Goal: Task Accomplishment & Management: Complete application form

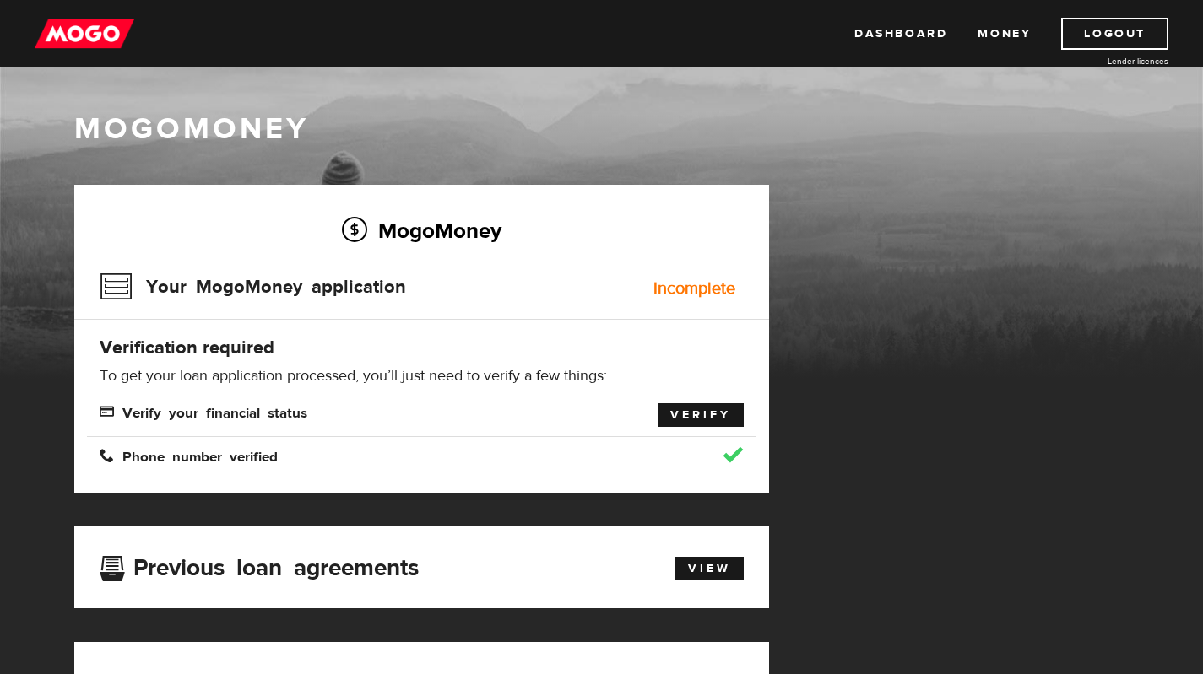
click at [697, 419] on link "Verify" at bounding box center [700, 415] width 86 height 24
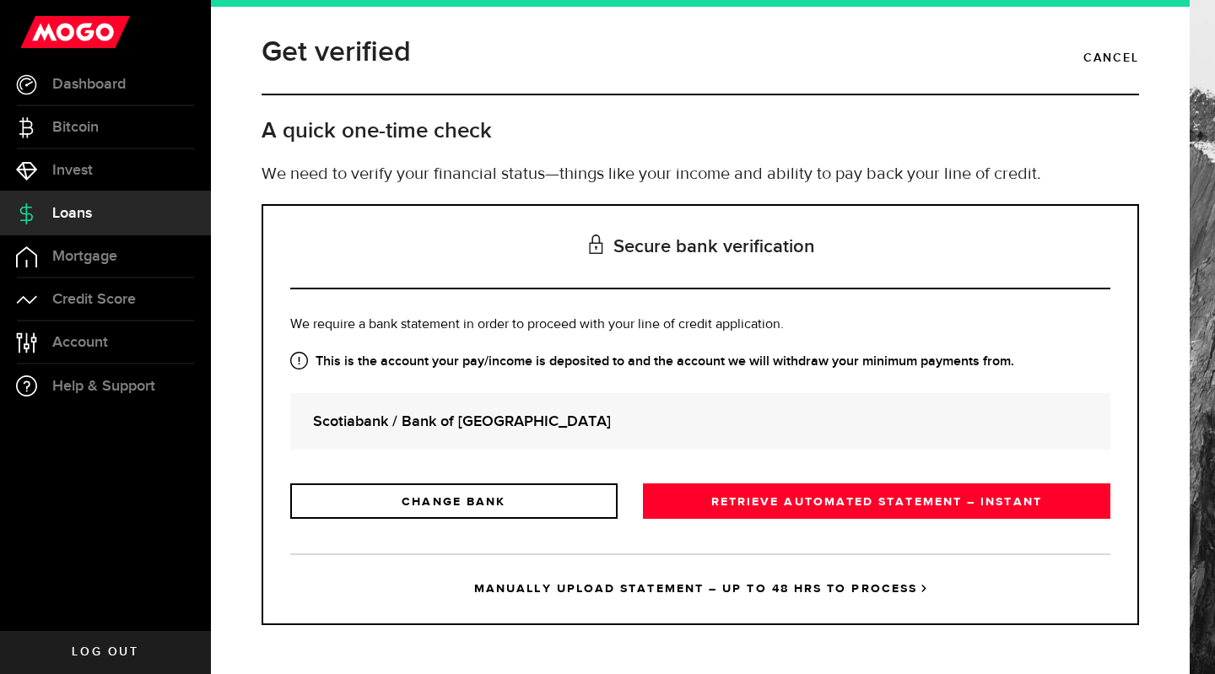
click at [511, 569] on link "MANUALLY UPLOAD STATEMENT – UP TO 48 HRS TO PROCESS" at bounding box center [700, 589] width 820 height 70
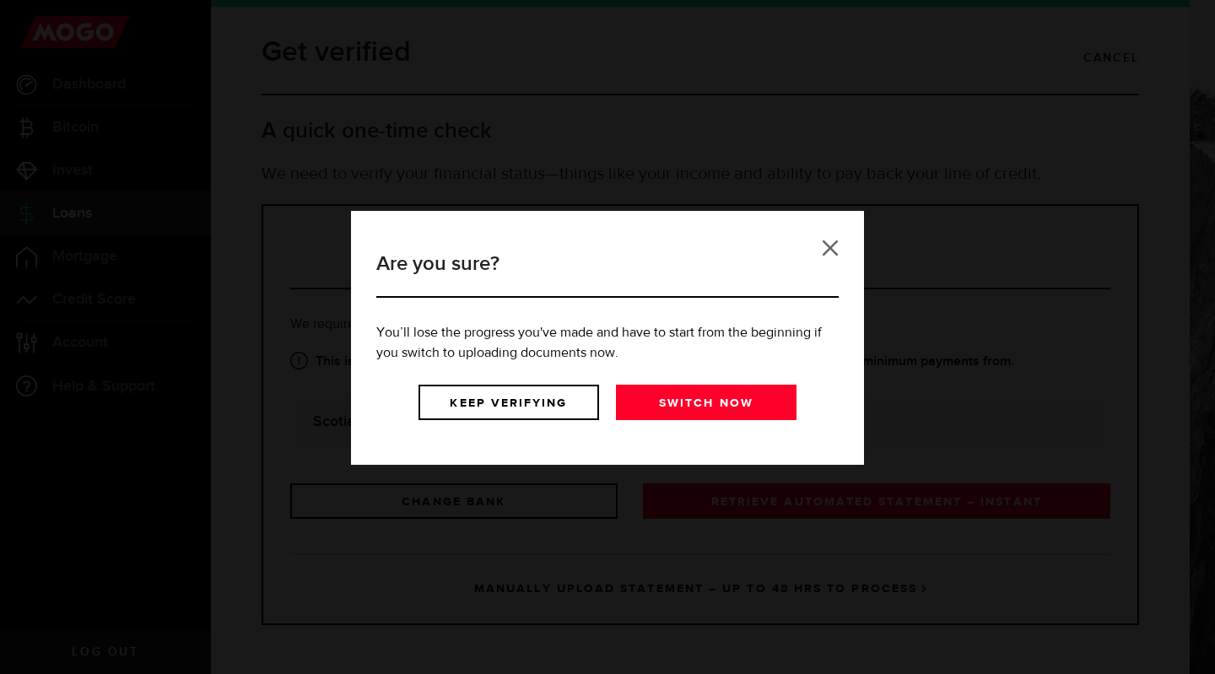
click at [831, 255] on link at bounding box center [830, 248] width 17 height 17
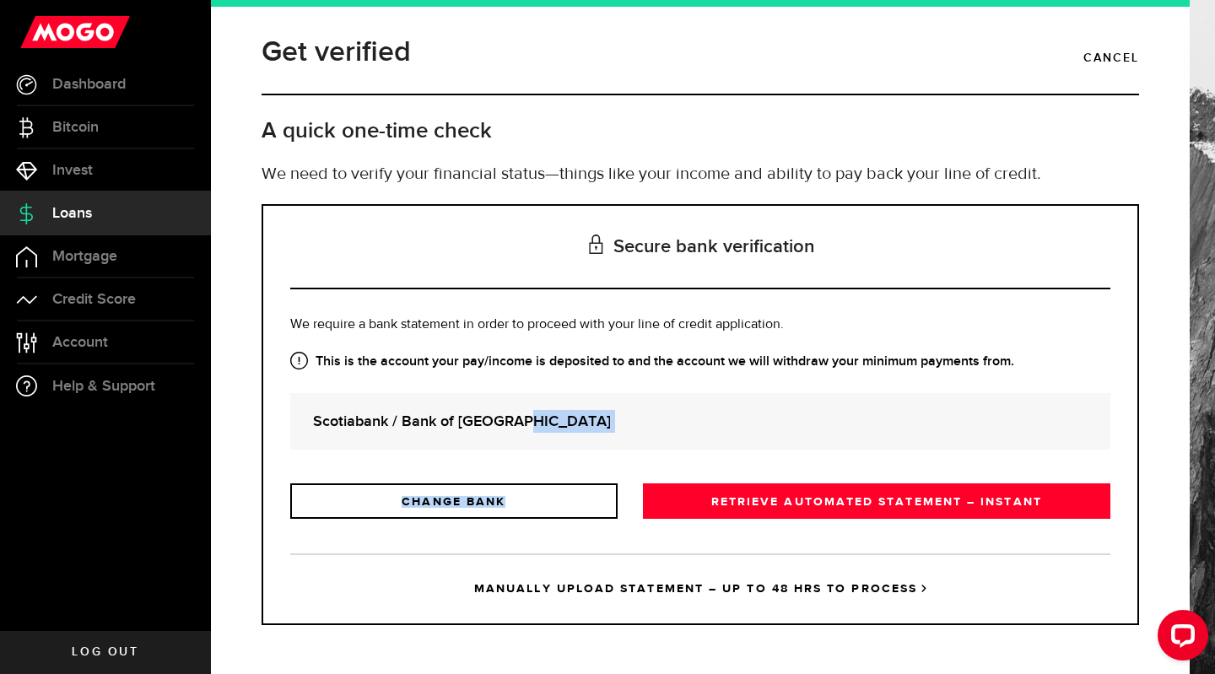
drag, startPoint x: 1202, startPoint y: 376, endPoint x: 1214, endPoint y: 517, distance: 141.5
click at [1214, 517] on div "Get verified Cancel A quick one-time check We need to verify your financial sta…" at bounding box center [713, 337] width 1004 height 674
click at [1214, 440] on div "Get verified Cancel A quick one-time check We need to verify your financial sta…" at bounding box center [713, 337] width 1004 height 674
click at [648, 389] on div "Is this the bank account you want us to get your bank statements from? We requi…" at bounding box center [700, 417] width 820 height 204
click at [529, 436] on div "Scotiabank / Bank of [GEOGRAPHIC_DATA]" at bounding box center [700, 421] width 820 height 57
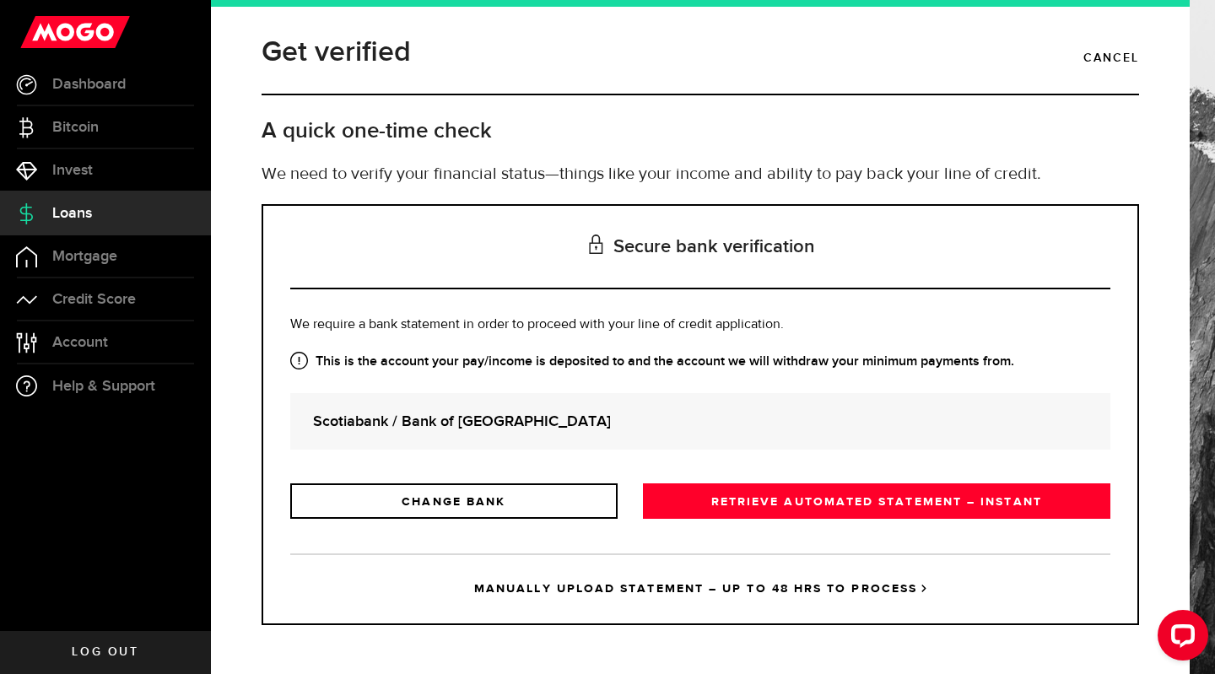
click at [537, 423] on strong "Scotiabank / Bank of [GEOGRAPHIC_DATA]" at bounding box center [700, 421] width 775 height 23
click at [554, 406] on div "Scotiabank / Bank of [GEOGRAPHIC_DATA]" at bounding box center [700, 421] width 820 height 57
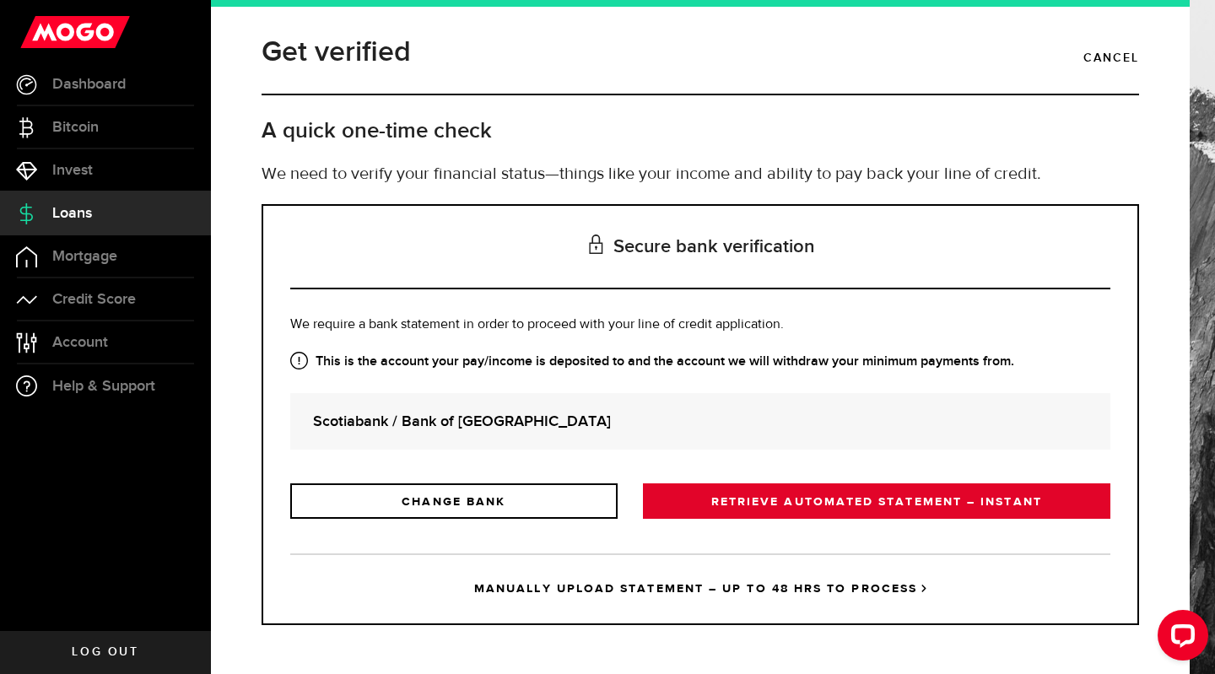
click at [826, 499] on link "RETRIEVE AUTOMATED STATEMENT – INSTANT" at bounding box center [877, 501] width 468 height 35
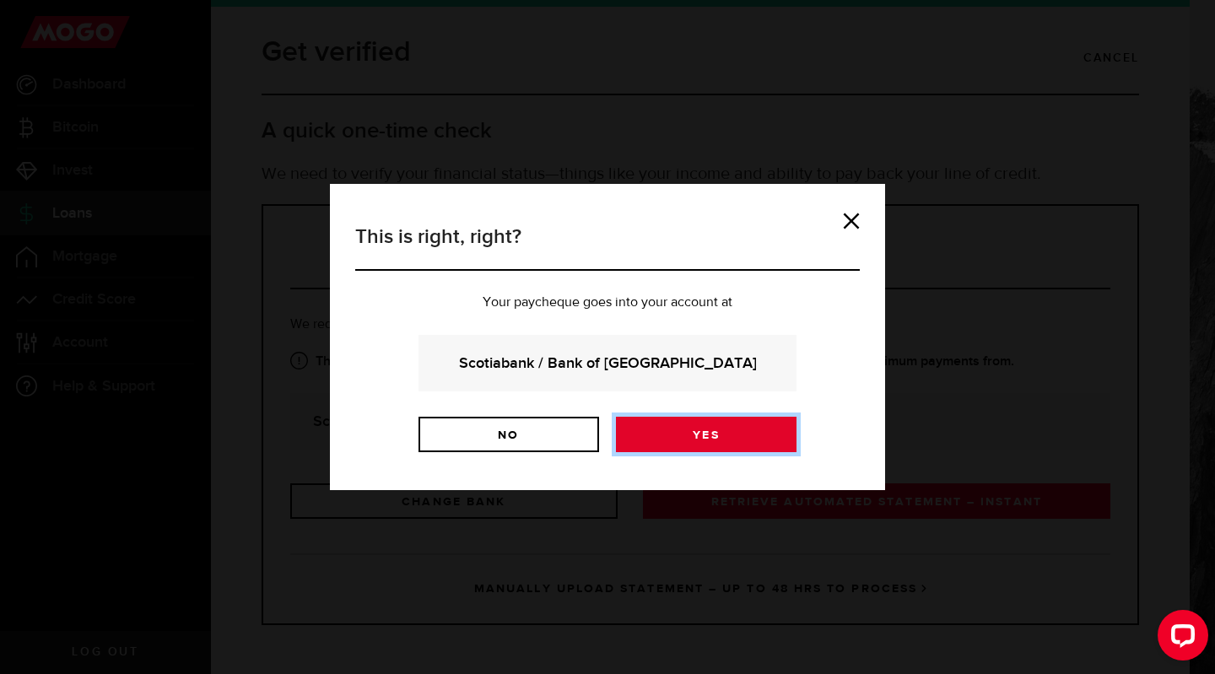
click at [686, 442] on link "Yes" at bounding box center [706, 434] width 181 height 35
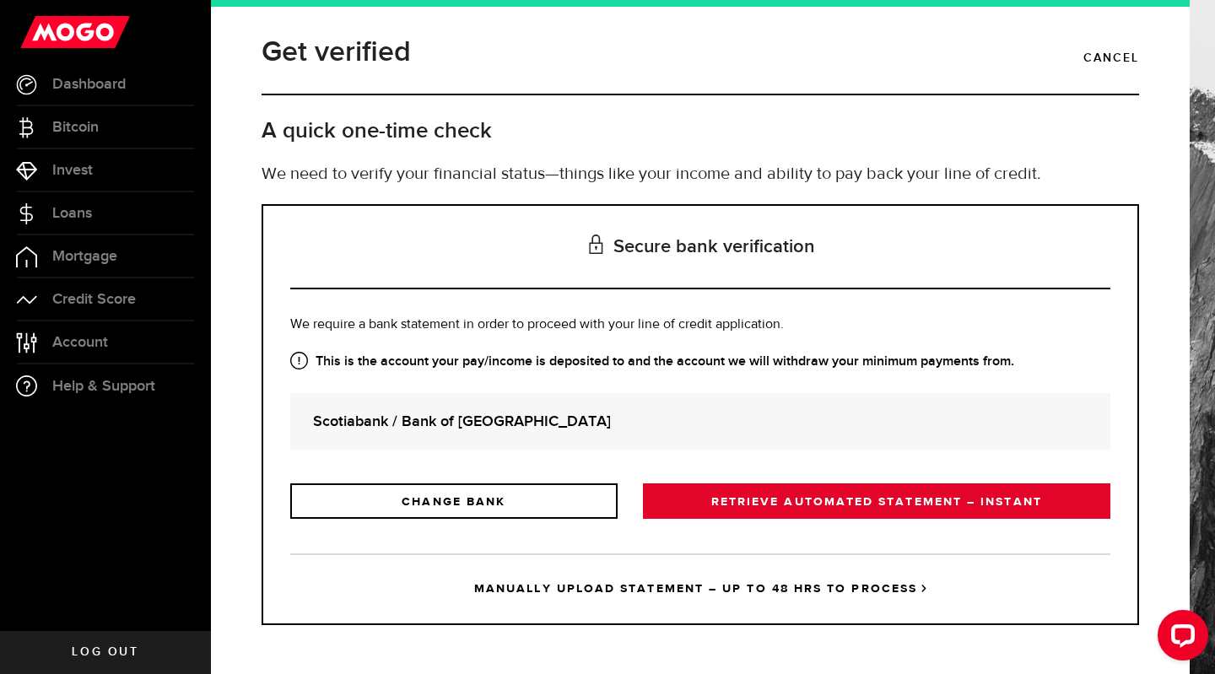
click at [775, 509] on link "RETRIEVE AUTOMATED STATEMENT – INSTANT" at bounding box center [877, 501] width 468 height 35
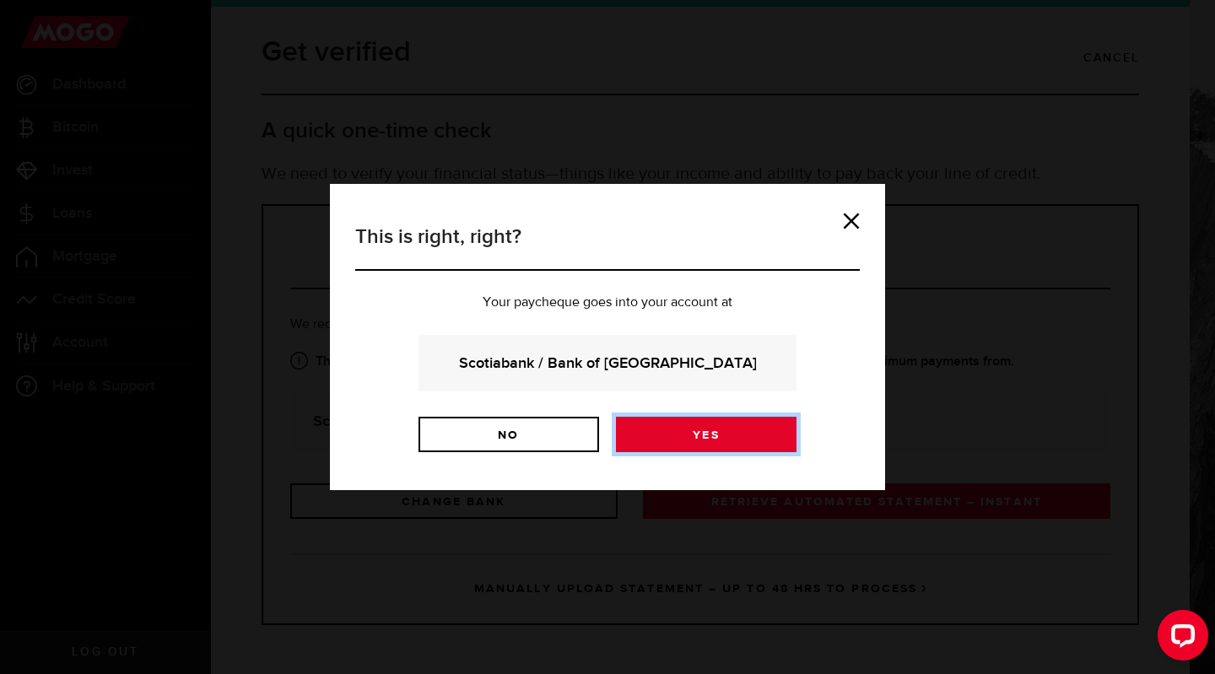
click at [721, 445] on link "Yes" at bounding box center [706, 434] width 181 height 35
